Goal: Transaction & Acquisition: Purchase product/service

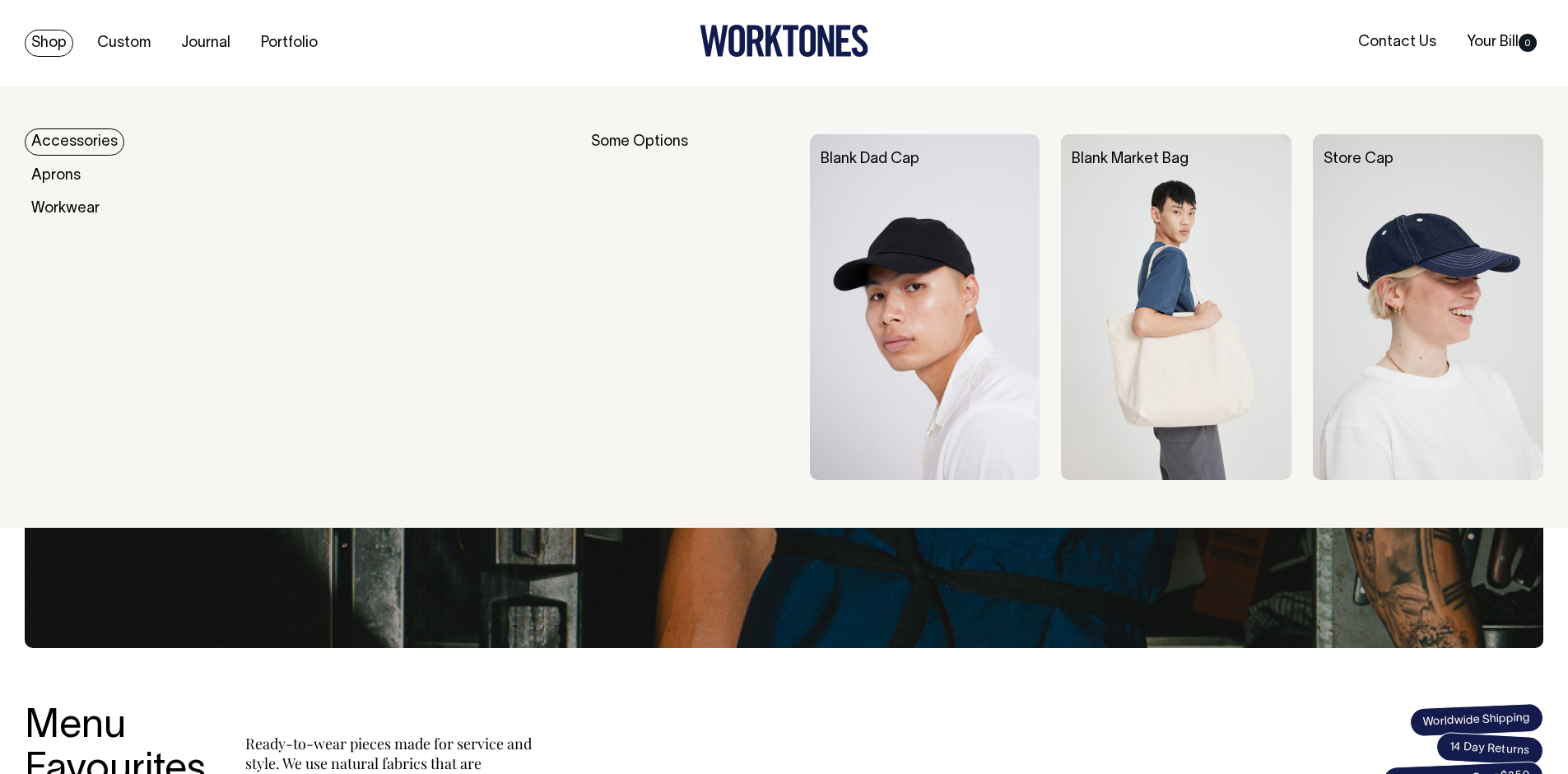
click at [69, 139] on link "Accessories" at bounding box center [74, 142] width 100 height 27
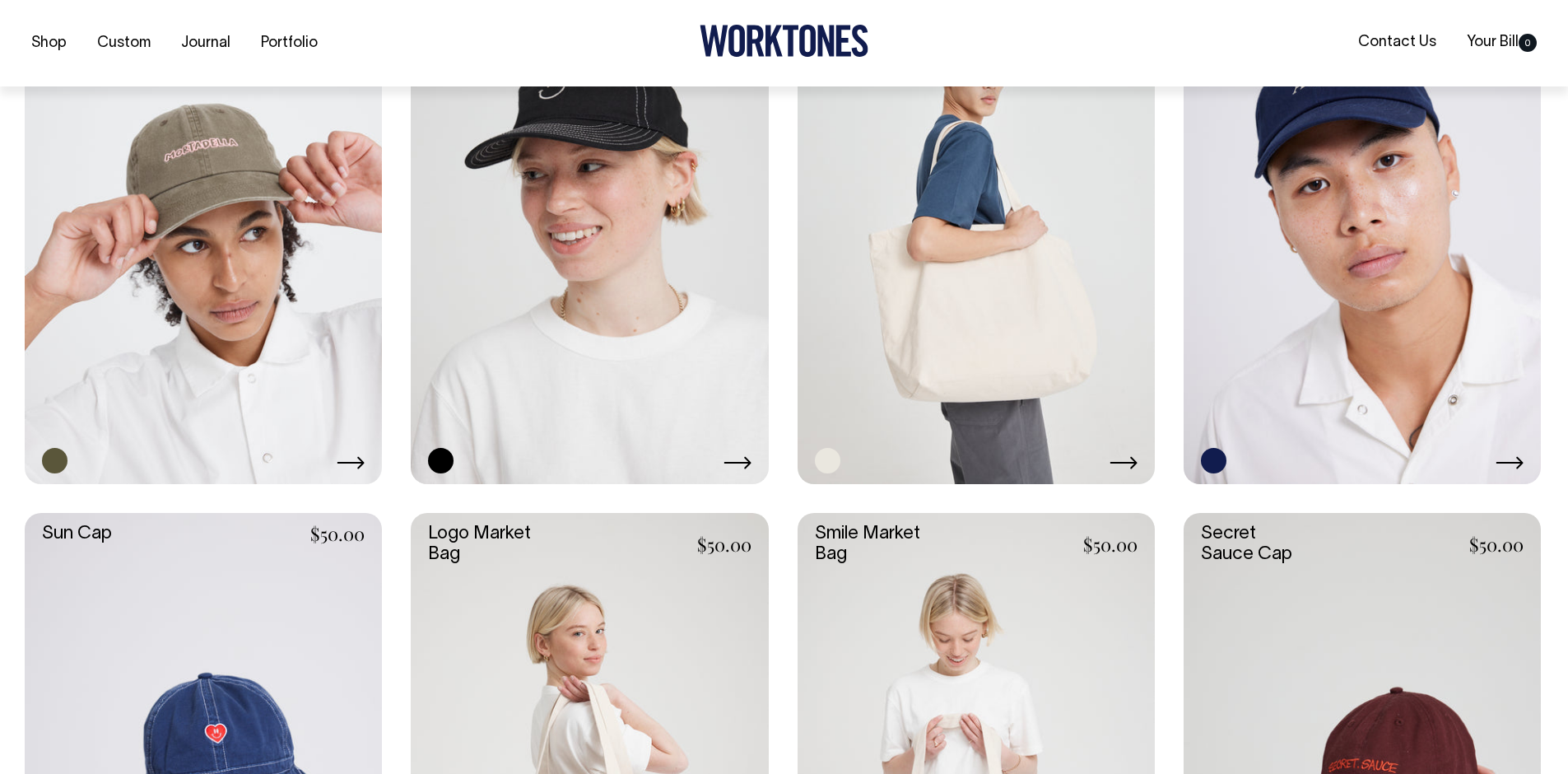
click at [1023, 272] on link at bounding box center [976, 216] width 358 height 536
